Goal: Find contact information: Find contact information

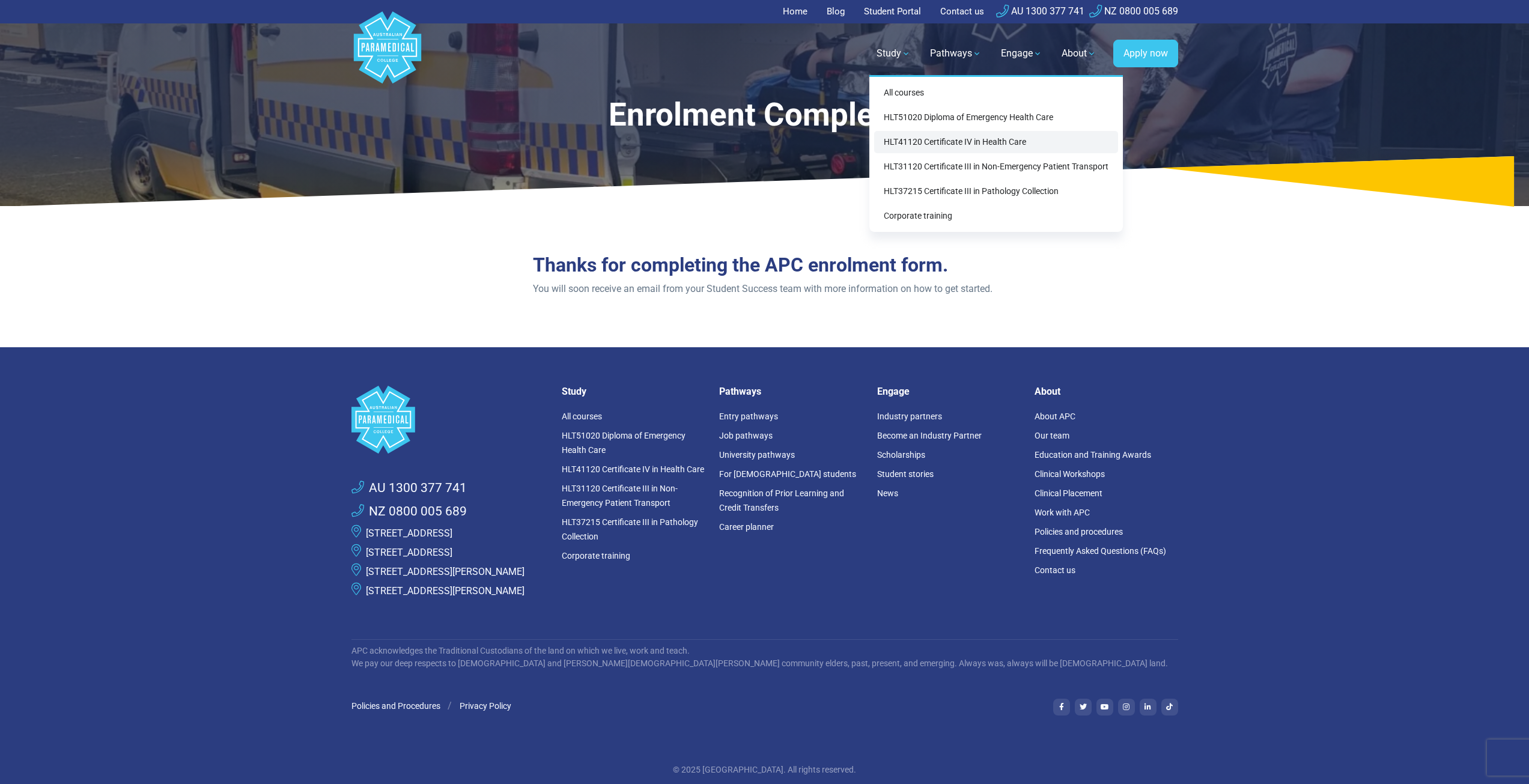
click at [931, 150] on link "HLT41120 Certificate IV in Health Care" at bounding box center [996, 142] width 244 height 22
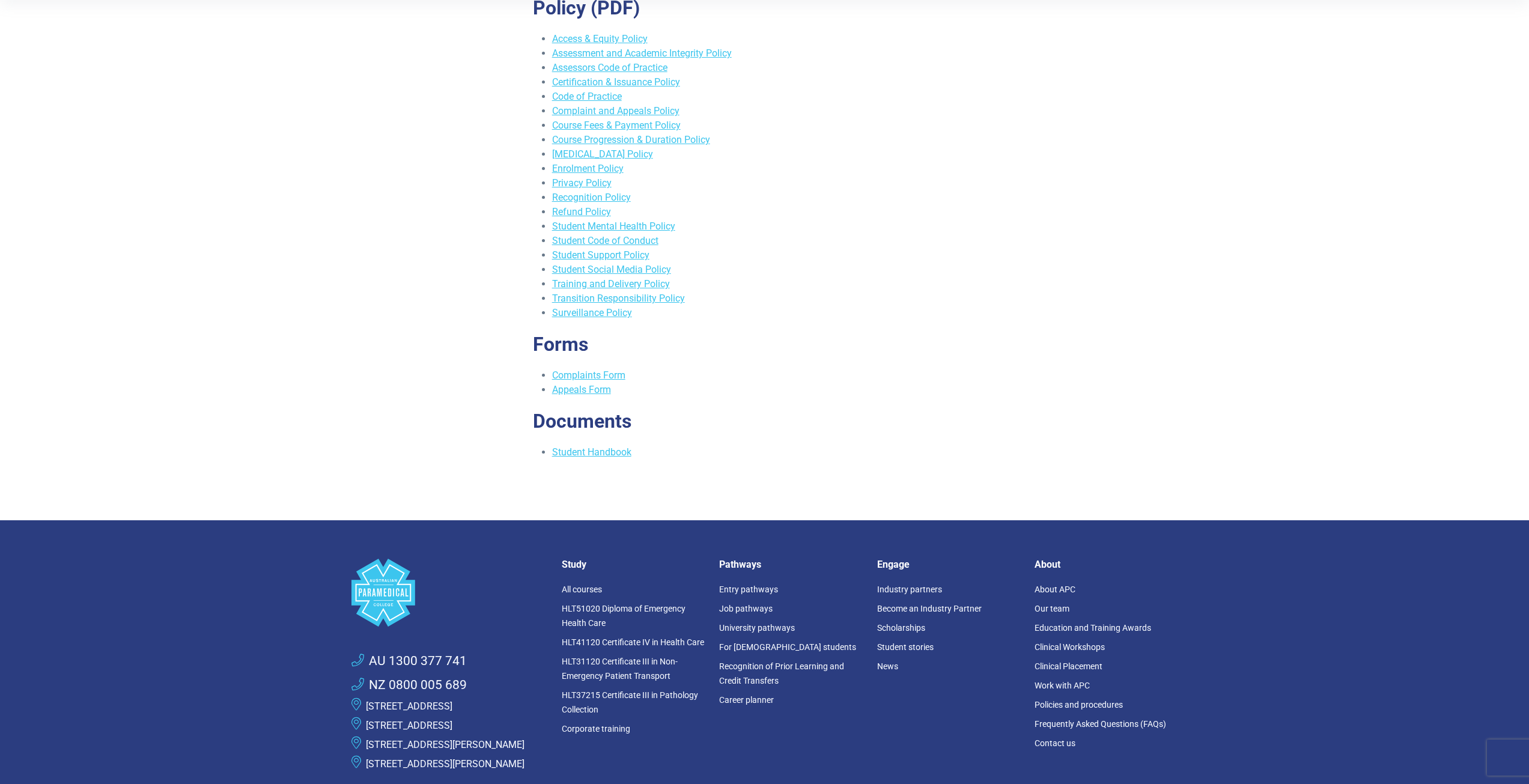
scroll to position [360, 0]
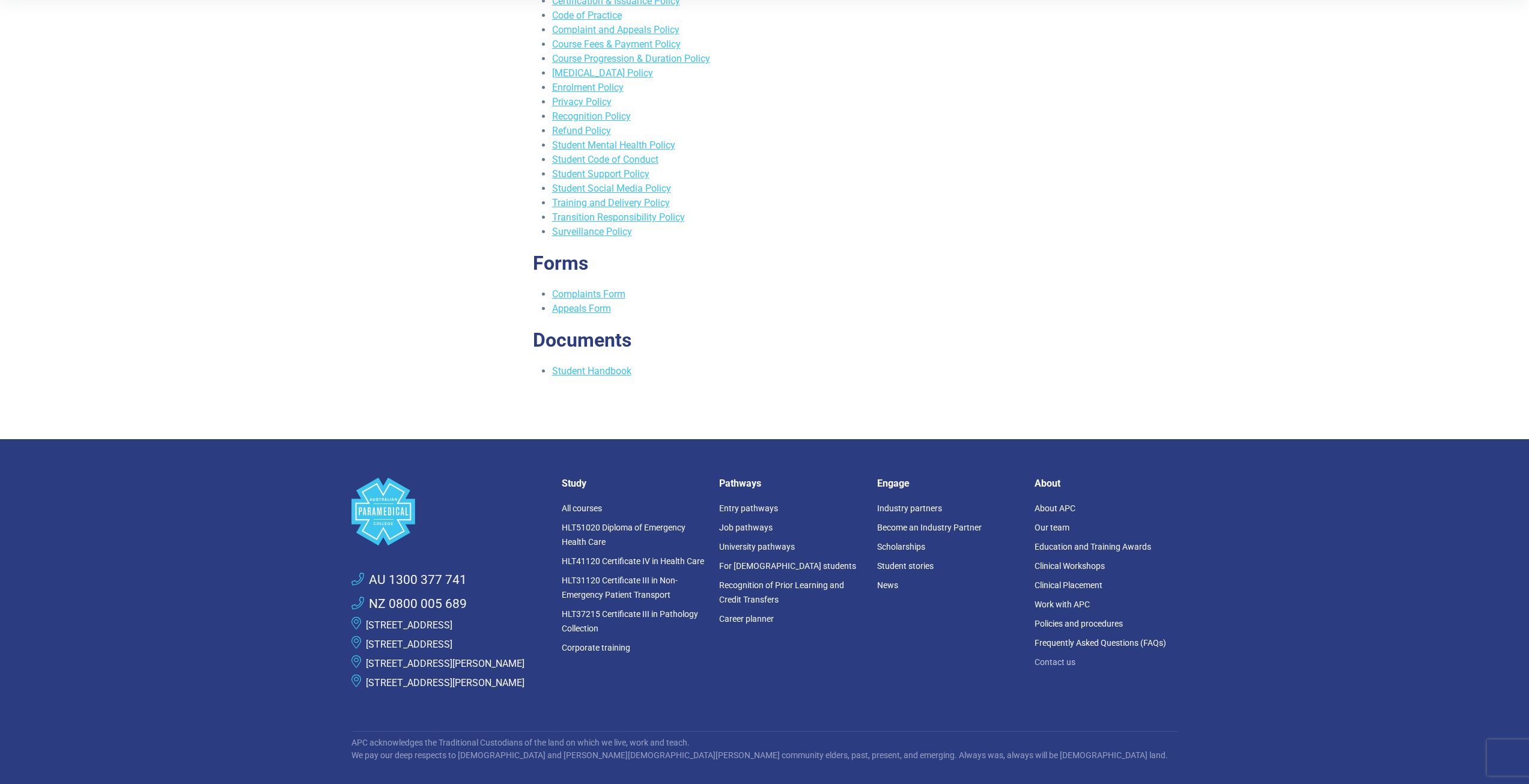
click at [1051, 660] on link "Contact us" at bounding box center [1055, 662] width 41 height 10
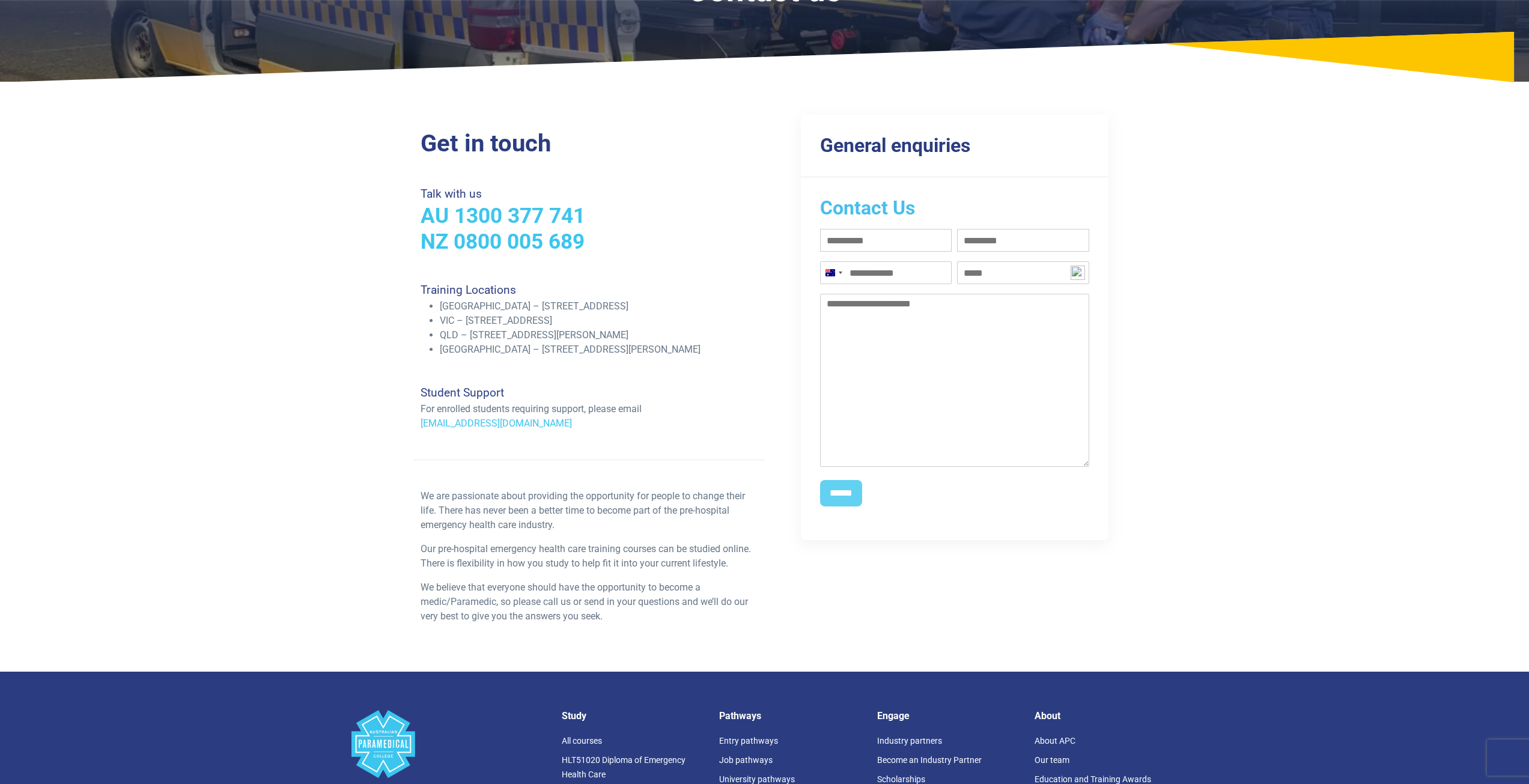
scroll to position [120, 0]
